Goal: Use online tool/utility: Use online tool/utility

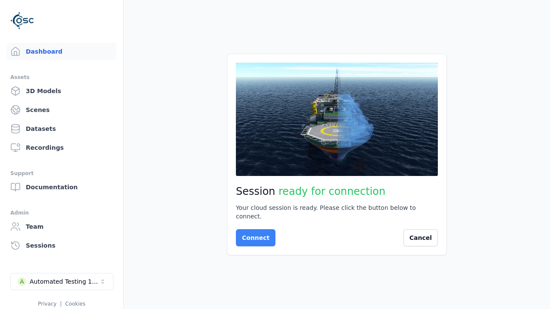
click at [253, 234] on button "Connect" at bounding box center [256, 237] width 40 height 17
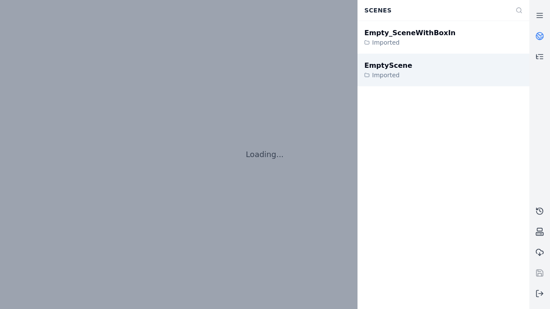
click at [383, 65] on div "EmptyScene" at bounding box center [388, 66] width 48 height 10
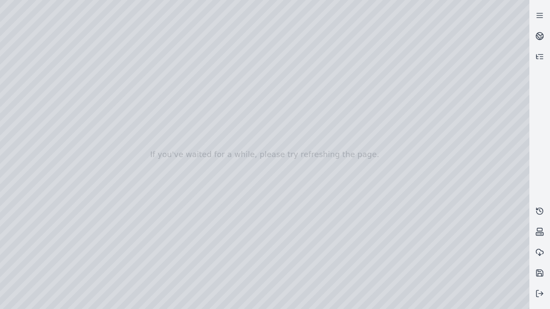
click at [19, 78] on div at bounding box center [264, 154] width 529 height 309
click at [18, 89] on div at bounding box center [264, 154] width 529 height 309
click at [143, 20] on div at bounding box center [264, 154] width 529 height 309
drag, startPoint x: 153, startPoint y: 109, endPoint x: 285, endPoint y: 212, distance: 167.4
click at [285, 212] on div at bounding box center [264, 154] width 529 height 309
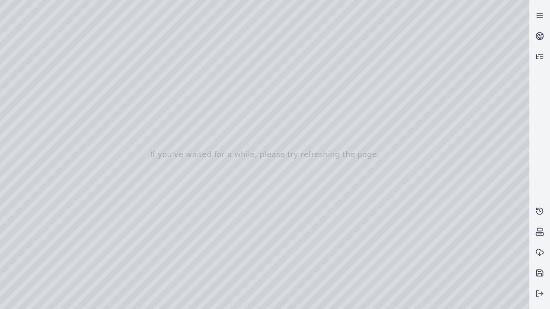
click at [262, 283] on div at bounding box center [264, 154] width 529 height 309
